Goal: Task Accomplishment & Management: Manage account settings

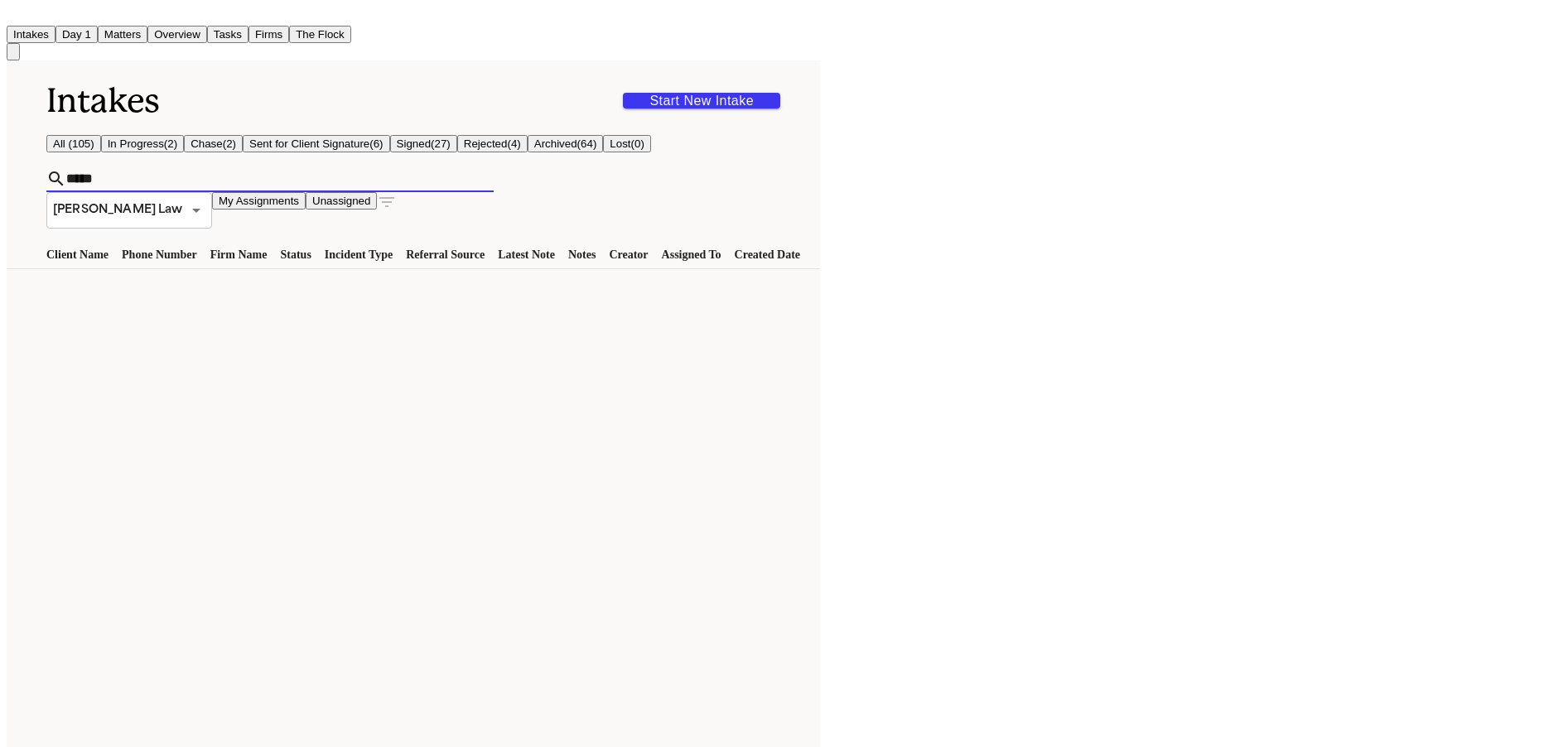
click at [483, 87] on div "Intakes Start New Intake" at bounding box center [413, 101] width 734 height 42
click at [147, 27] on button "Matters" at bounding box center [122, 34] width 50 height 17
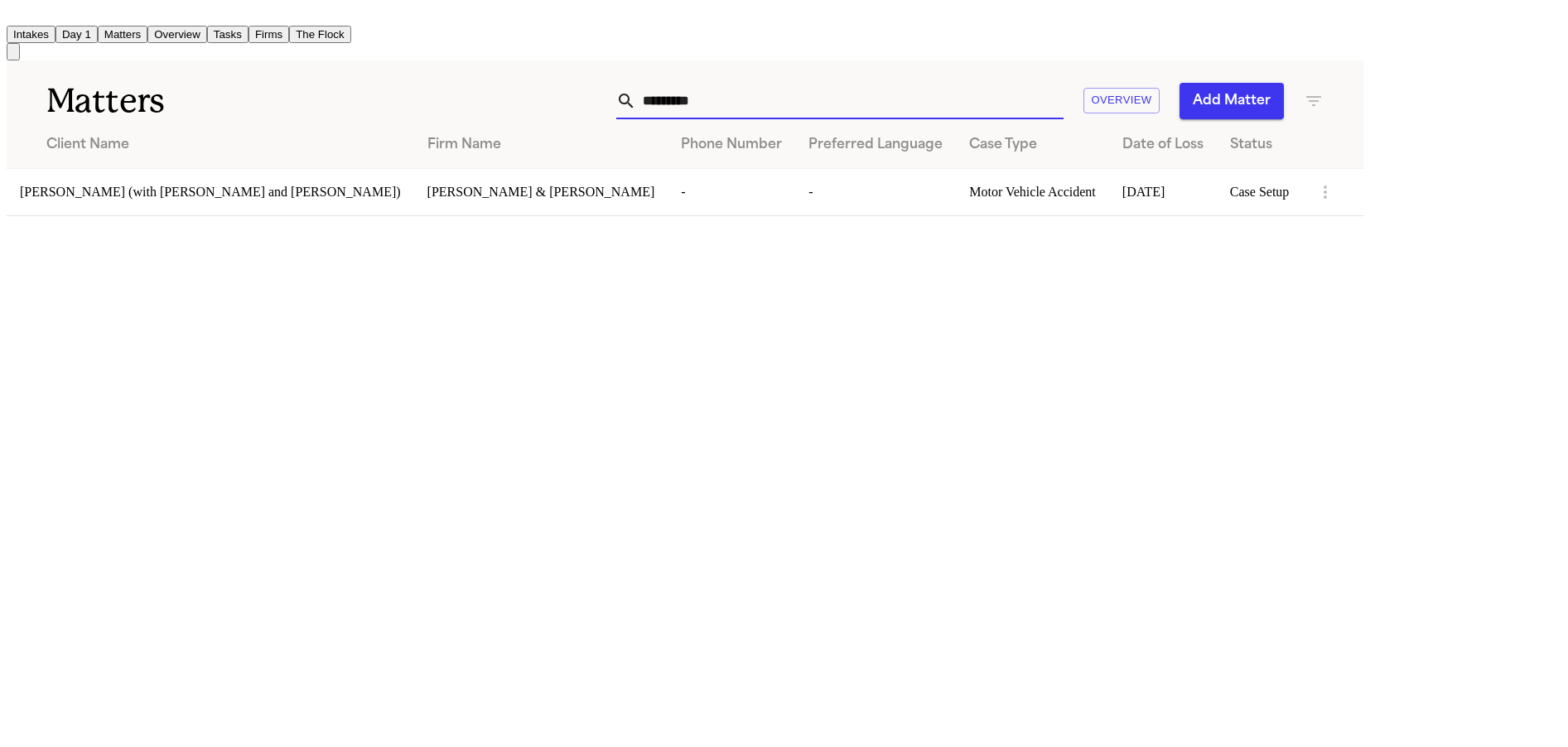
drag, startPoint x: 950, startPoint y: 92, endPoint x: 691, endPoint y: 31, distance: 266.1
click at [694, 32] on div "Intakes Day 1 Matters Overview Tasks Firms The Flock SM Matters ********* Overv…" at bounding box center [685, 112] width 1357 height 209
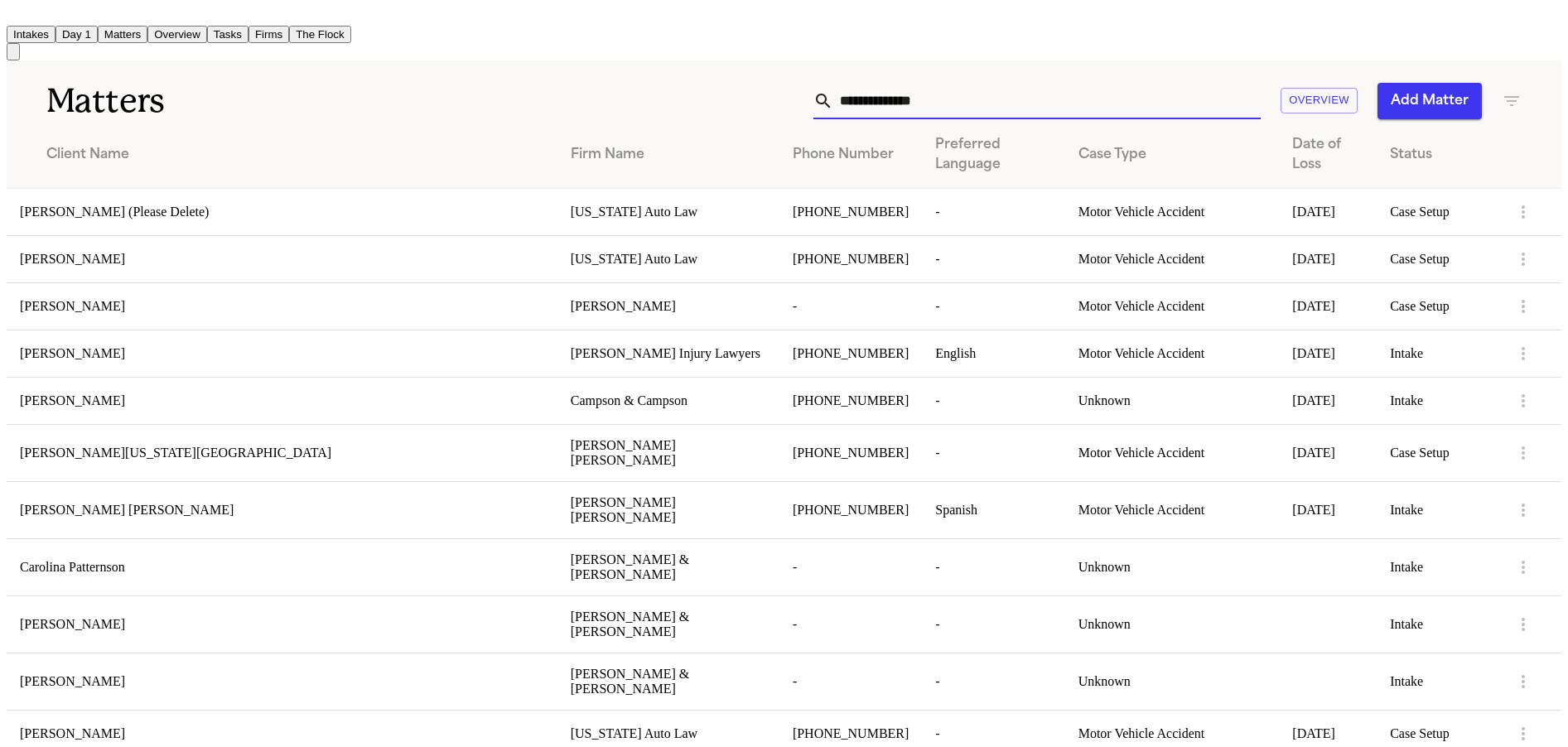
click at [529, 83] on div "Overview Add Matter" at bounding box center [998, 101] width 1047 height 37
click at [112, 266] on span "[PERSON_NAME]" at bounding box center [72, 259] width 105 height 14
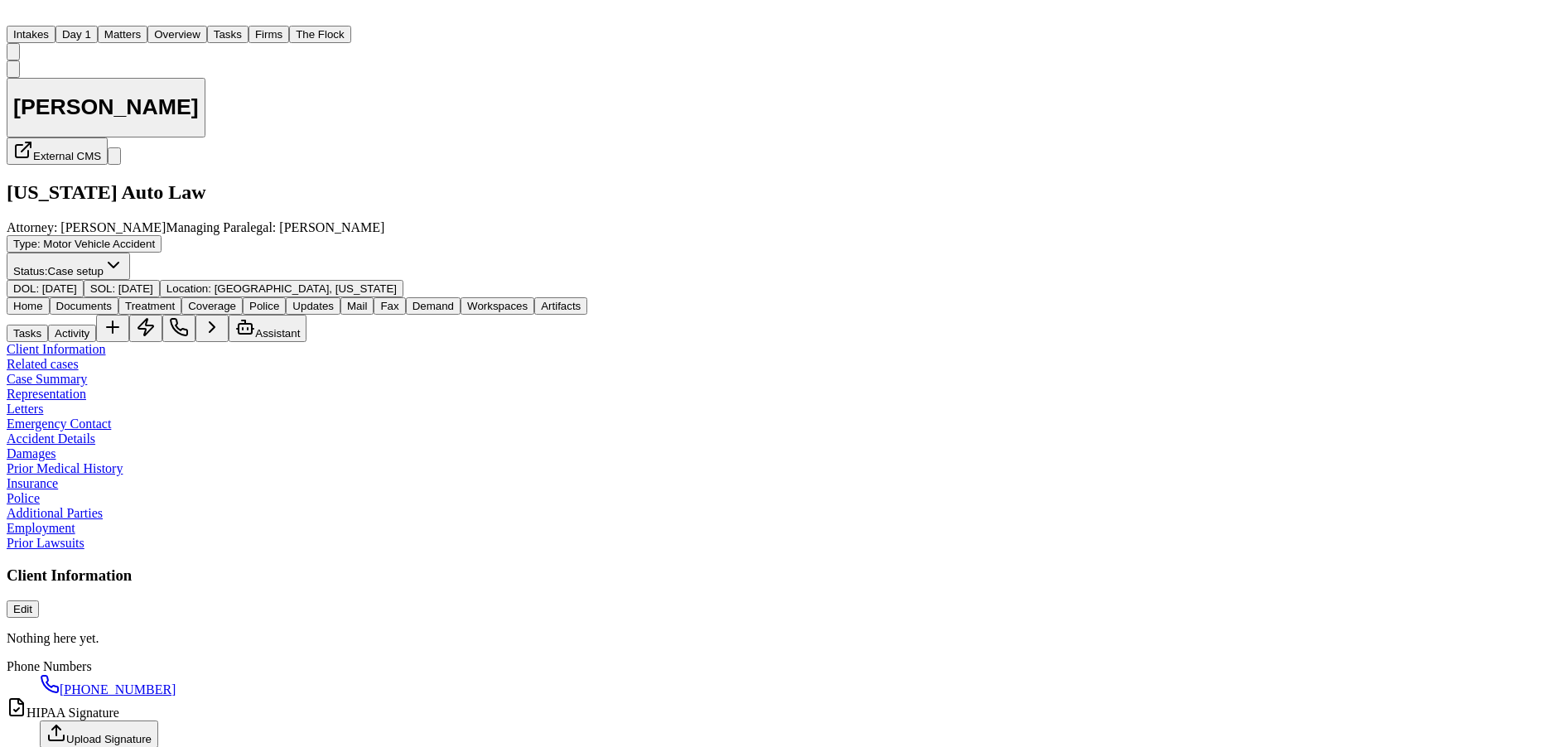
click at [112, 300] on span "Documents" at bounding box center [85, 306] width 56 height 12
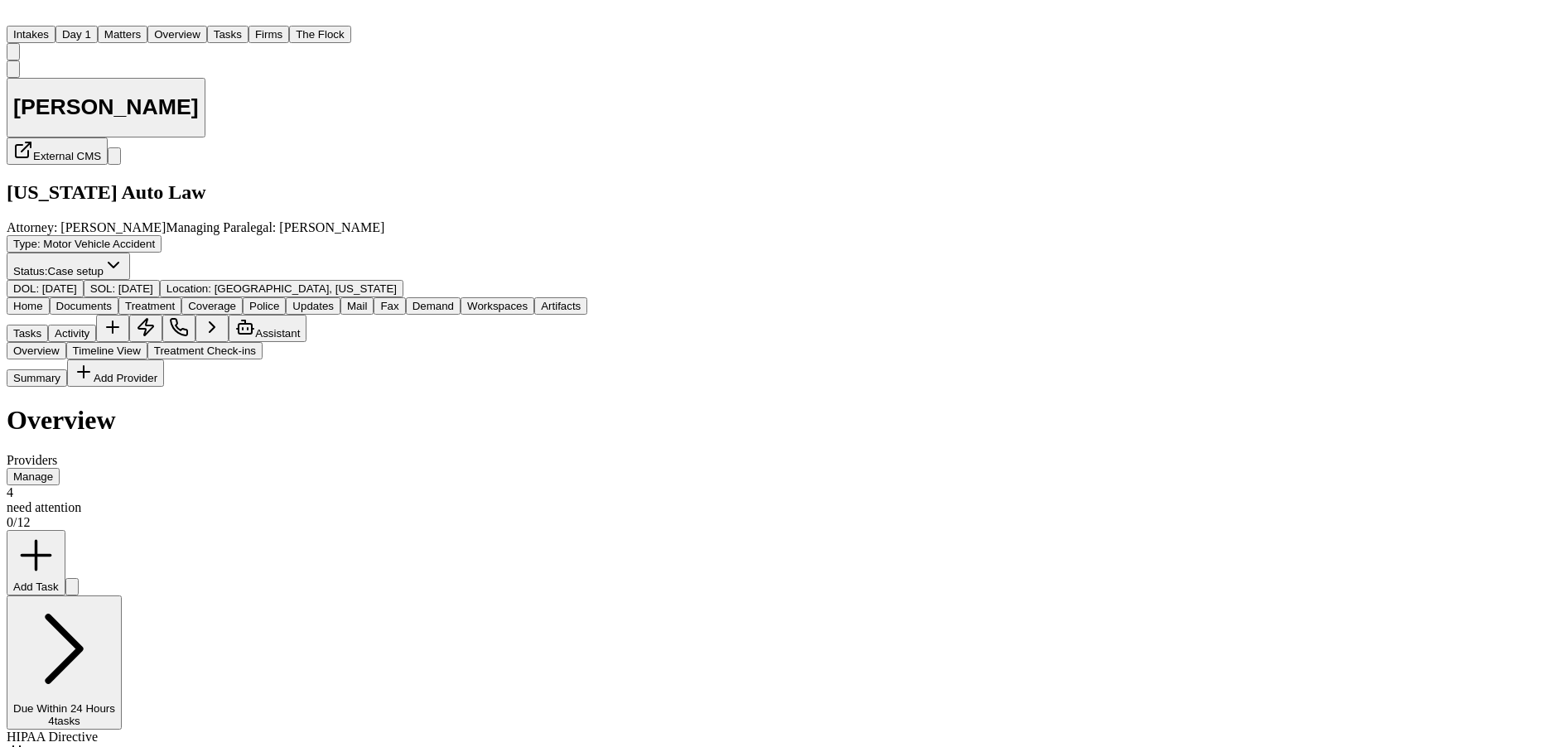
click at [175, 300] on span "Treatment" at bounding box center [150, 306] width 50 height 12
click at [236, 300] on span "Coverage" at bounding box center [212, 306] width 48 height 12
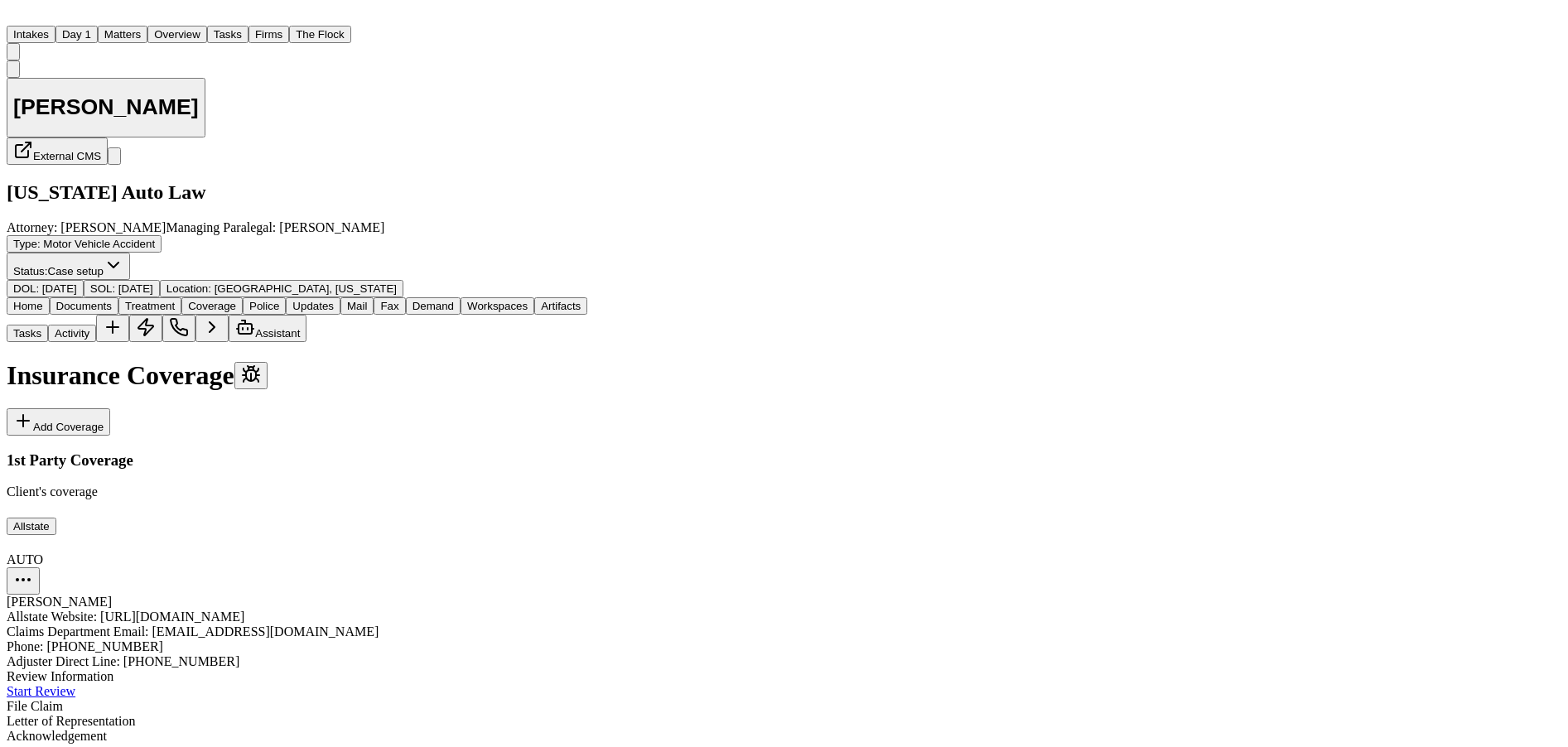
click at [43, 300] on span "Home" at bounding box center [28, 306] width 30 height 12
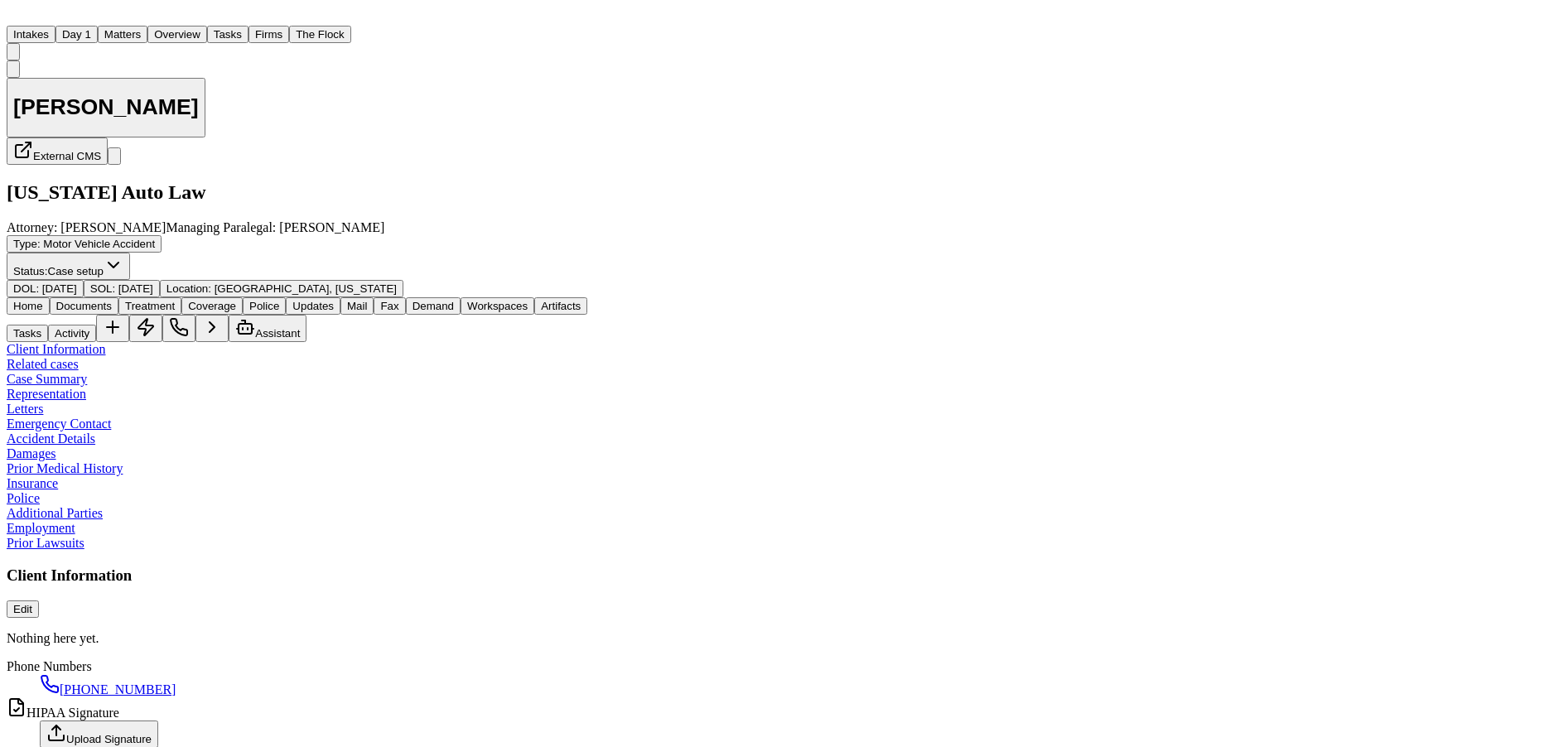
click at [58, 491] on span "Insurance" at bounding box center [32, 483] width 51 height 14
drag, startPoint x: 66, startPoint y: 622, endPoint x: 61, endPoint y: 594, distance: 28.4
click at [65, 550] on span "Prior Lawsuits" at bounding box center [45, 543] width 78 height 14
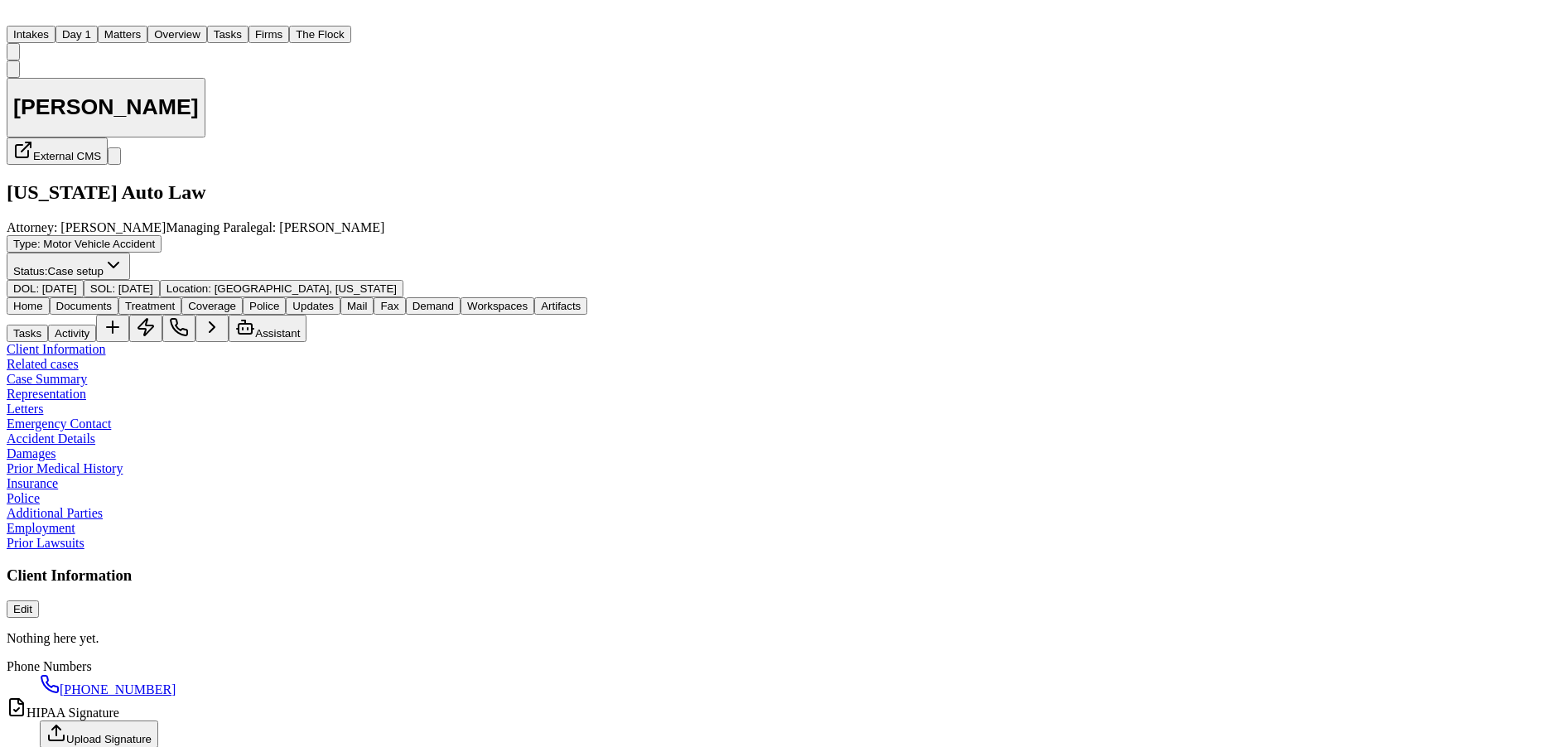
click at [112, 300] on span "Documents" at bounding box center [85, 306] width 56 height 12
click at [42, 300] on span "Home" at bounding box center [28, 306] width 30 height 12
click at [98, 476] on span "Prior Medical History" at bounding box center [64, 468] width 116 height 14
click at [57, 491] on span "Insurance" at bounding box center [32, 483] width 51 height 14
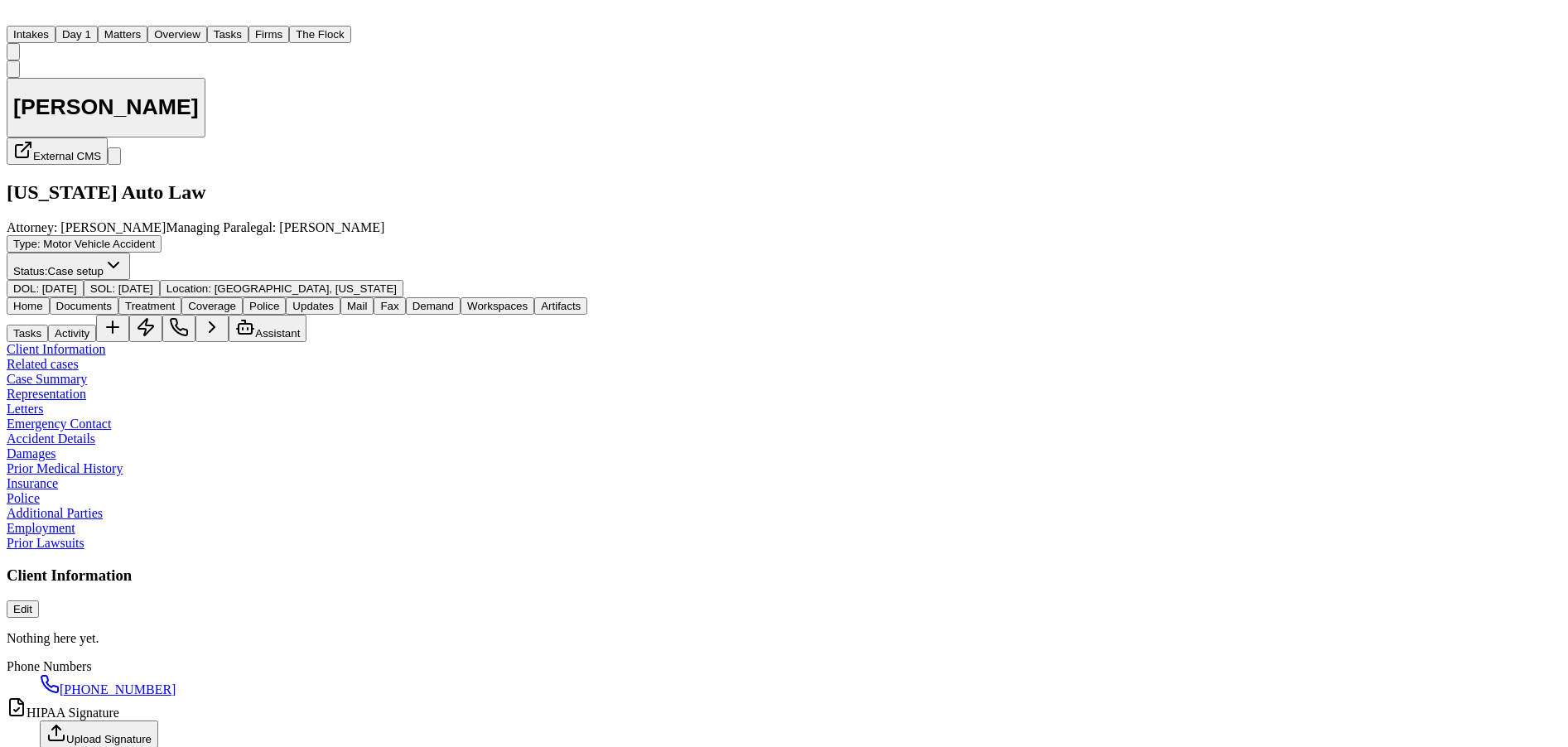
scroll to position [1399, 0]
click at [848, 137] on div "[PERSON_NAME] External CMS [US_STATE] Auto Law Attorney: [PERSON_NAME] Managing…" at bounding box center [784, 179] width 1555 height 238
click at [580, 300] on span "Artifacts" at bounding box center [561, 306] width 40 height 12
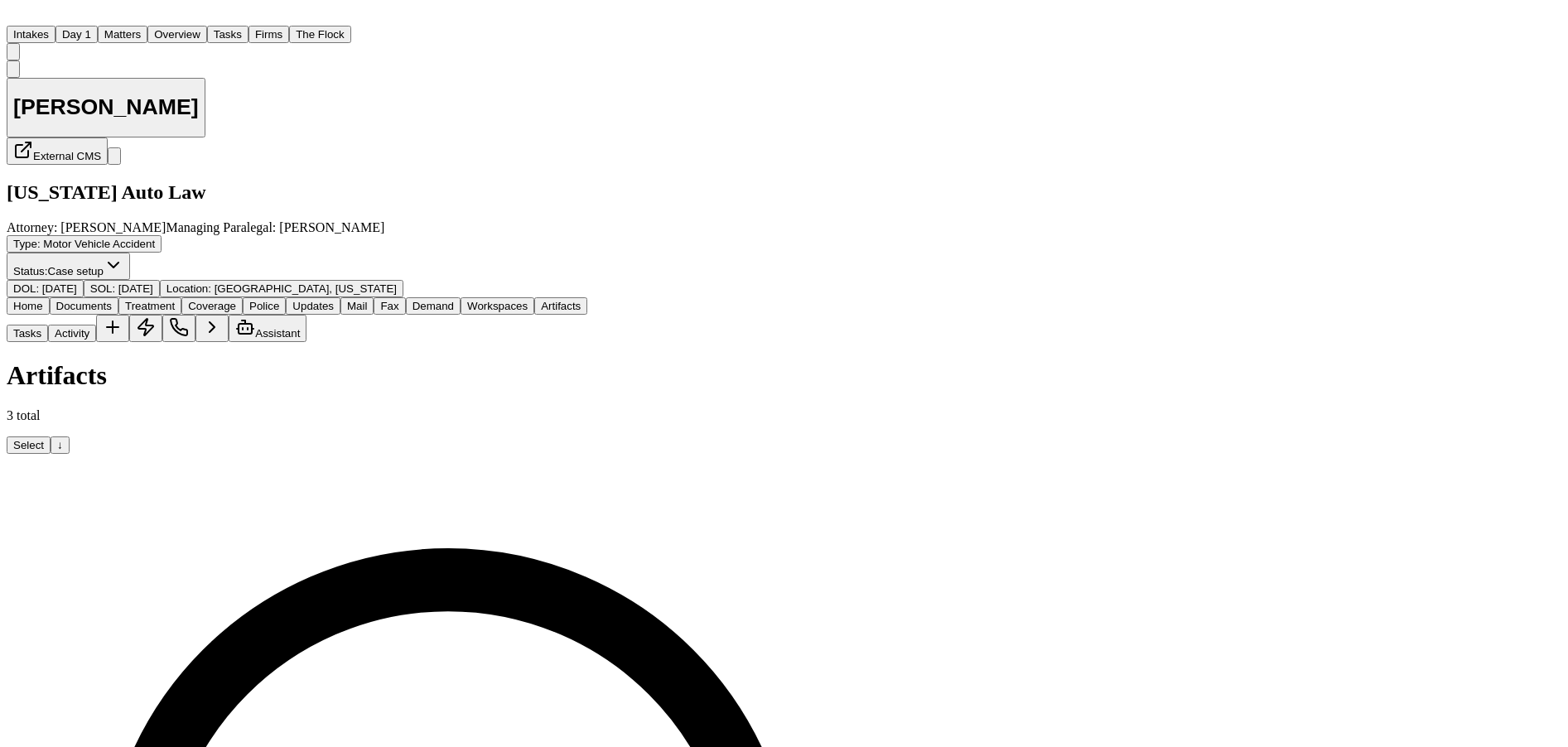
click at [527, 300] on span "Workspaces" at bounding box center [497, 306] width 60 height 12
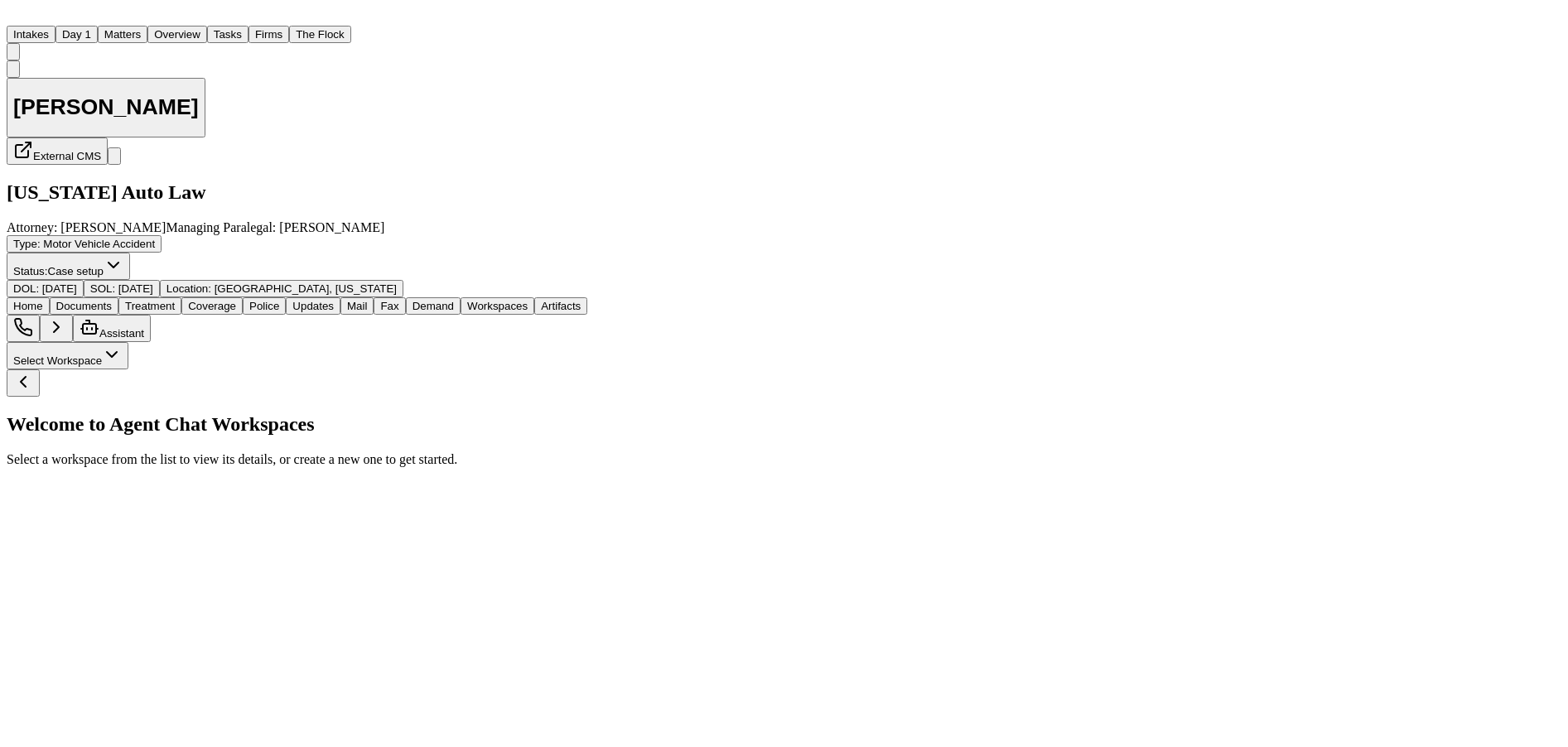
drag, startPoint x: 655, startPoint y: 174, endPoint x: 629, endPoint y: 179, distance: 26.5
click at [587, 174] on div "[PERSON_NAME] External CMS [US_STATE] Auto Law Attorney: [PERSON_NAME] Managing…" at bounding box center [297, 179] width 580 height 238
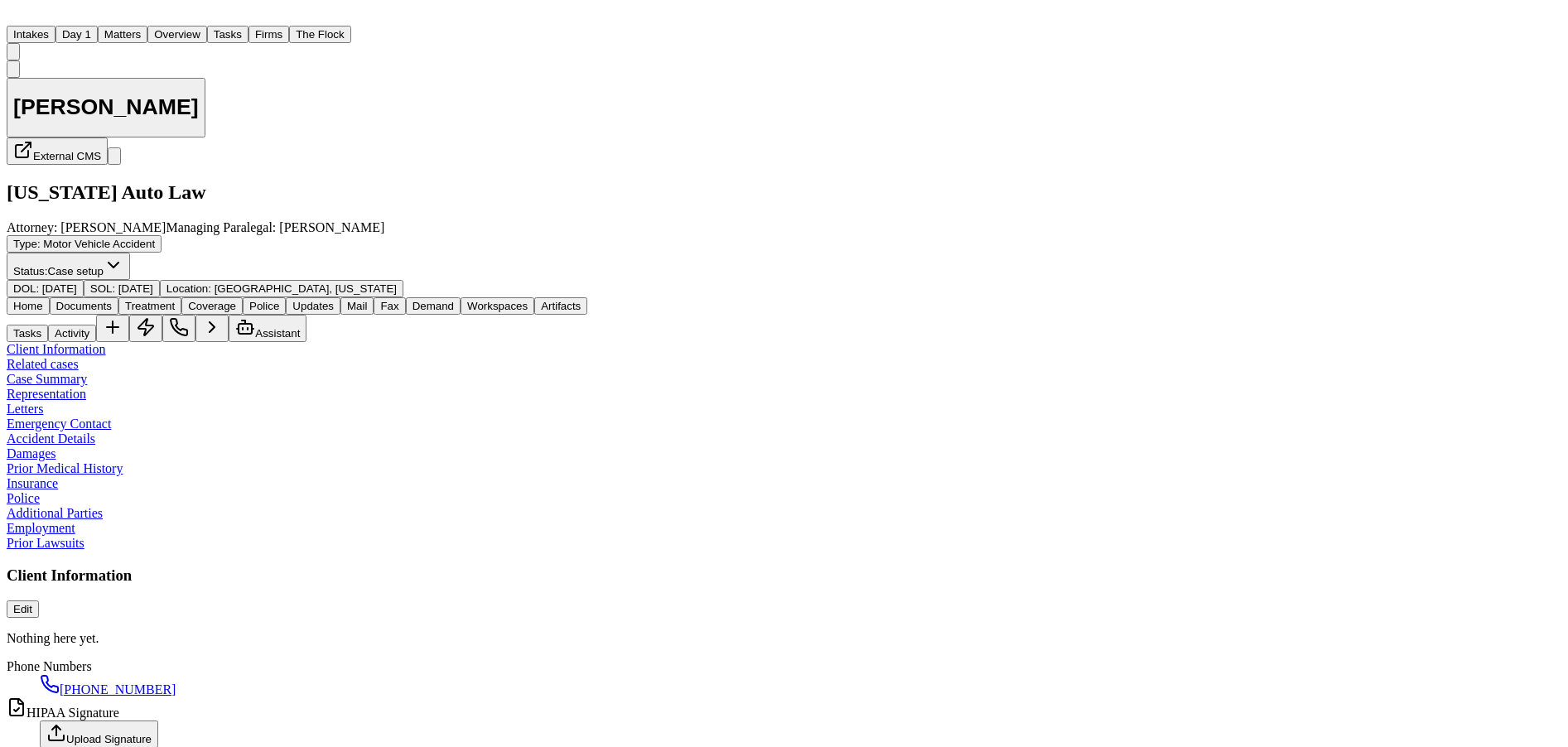
type textarea "*"
click at [43, 300] on span "Home" at bounding box center [28, 306] width 30 height 12
click at [112, 300] on span "Documents" at bounding box center [85, 306] width 56 height 12
click at [40, 300] on span "Home" at bounding box center [28, 306] width 30 height 12
drag, startPoint x: 618, startPoint y: 128, endPoint x: 619, endPoint y: 137, distance: 9.1
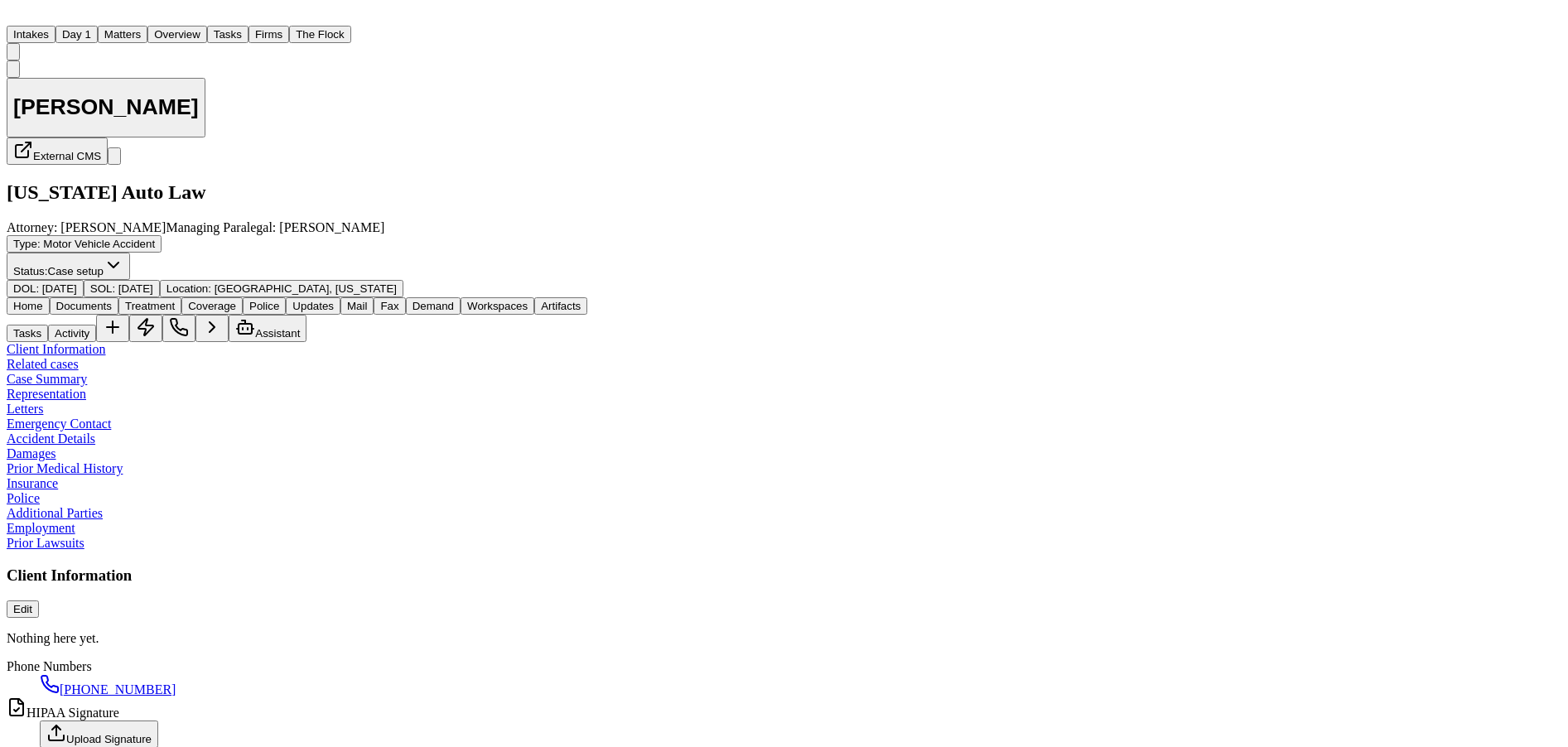
click at [619, 137] on div "[PERSON_NAME] External CMS [US_STATE] Auto Law Attorney: [PERSON_NAME] Managing…" at bounding box center [784, 179] width 1555 height 238
